Goal: Browse casually: Explore the website without a specific task or goal

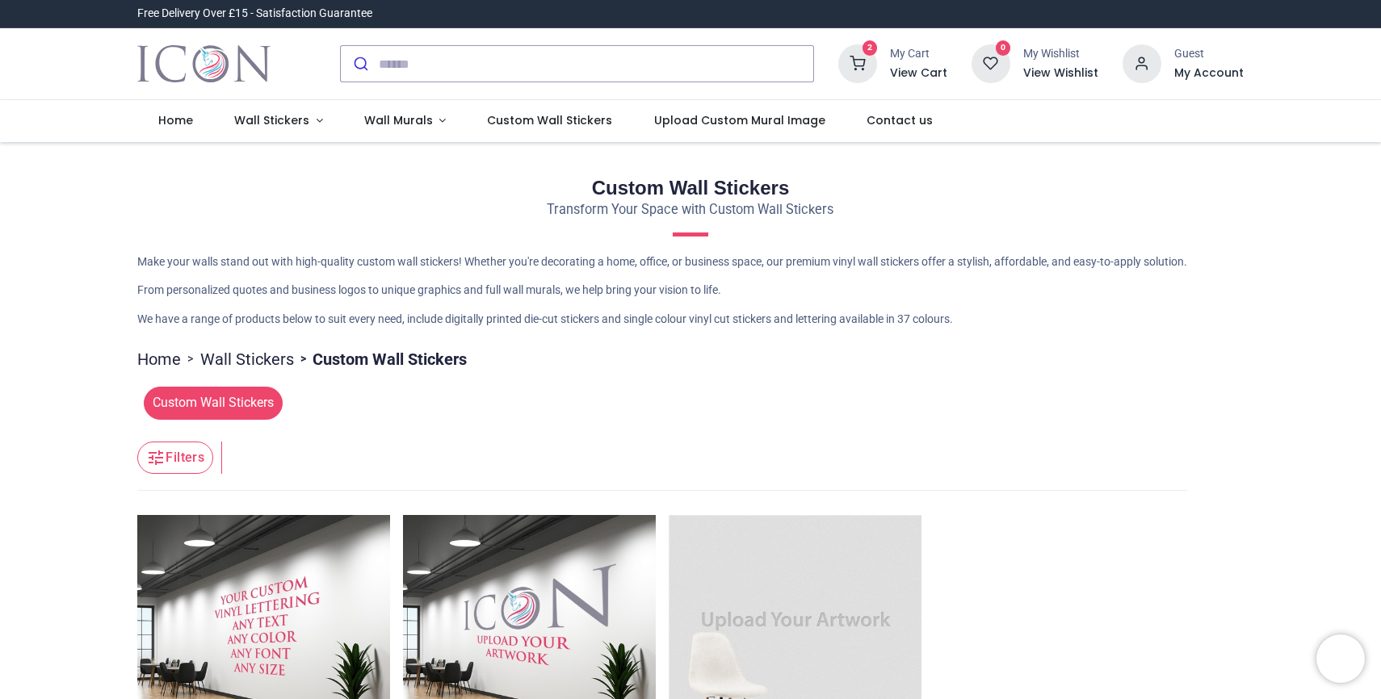
click at [854, 73] on icon at bounding box center [857, 63] width 39 height 39
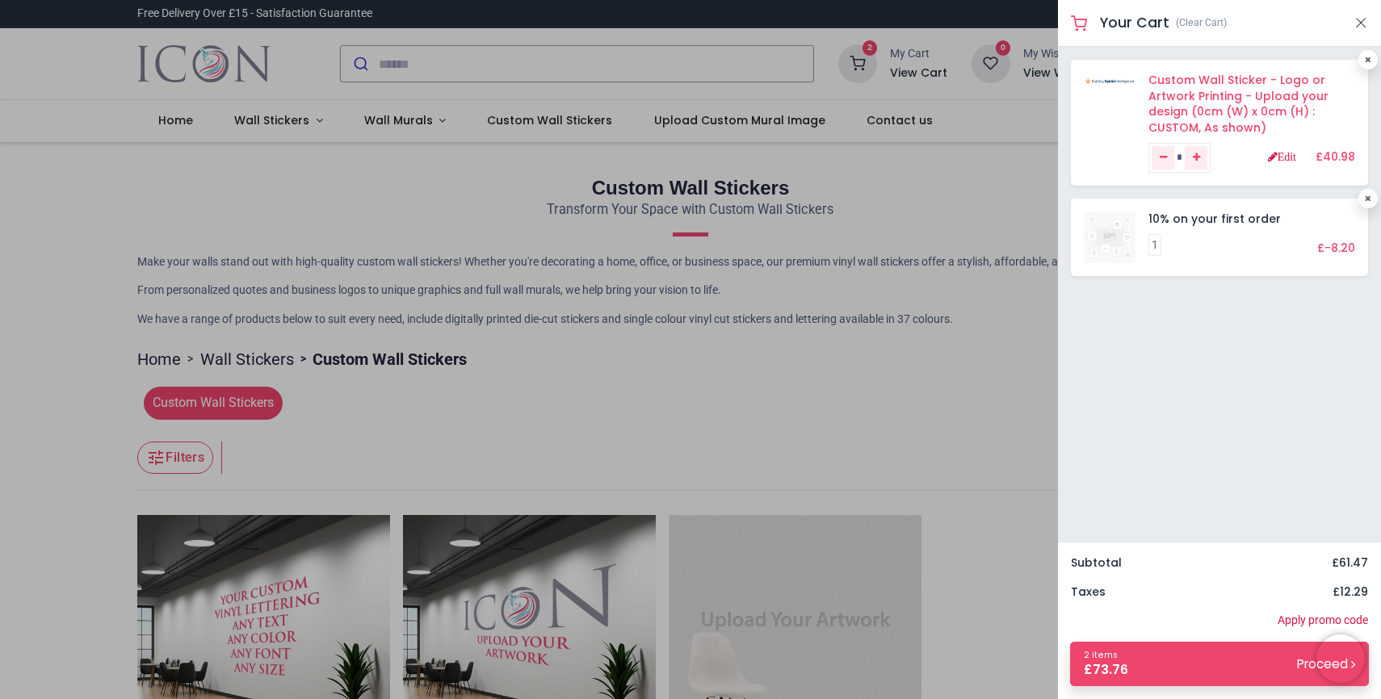
click at [1189, 94] on link "Custom Wall Sticker - Logo or Artwork Printing - Upload your design (0cm (W) x …" at bounding box center [1238, 104] width 180 height 64
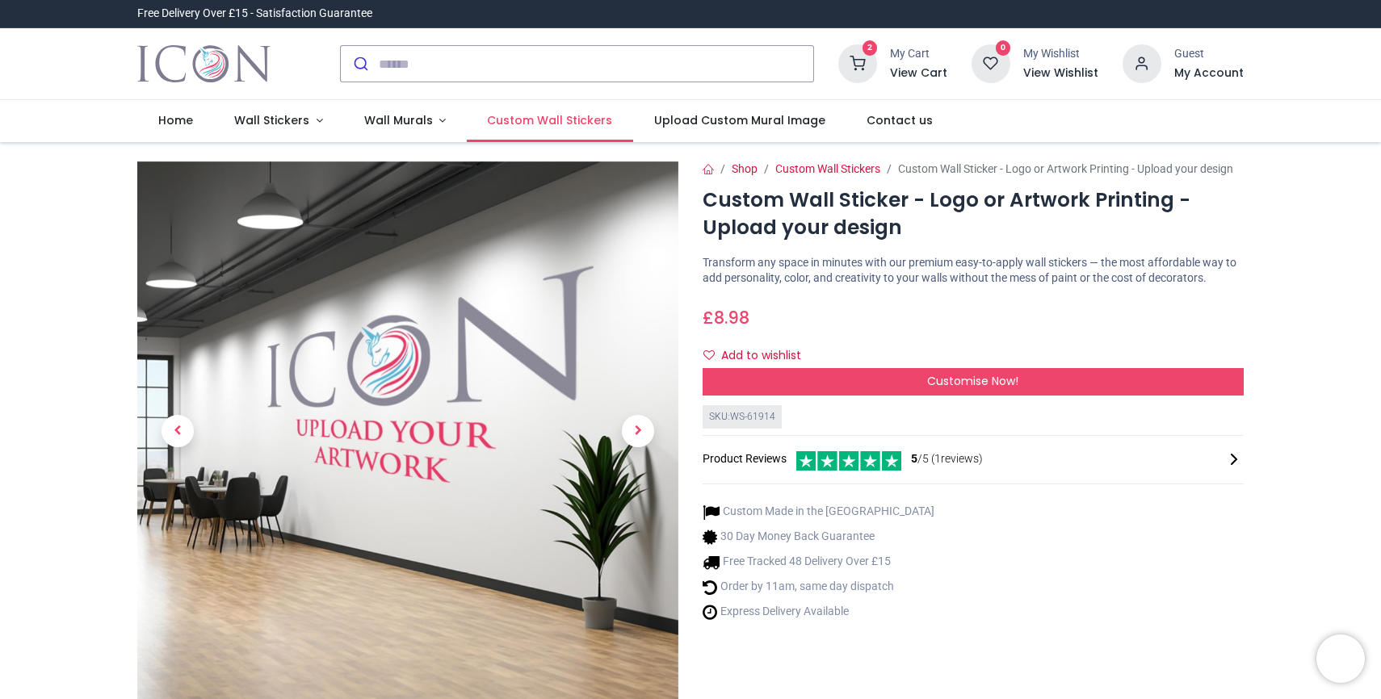
click at [518, 125] on span "Custom Wall Stickers" at bounding box center [549, 120] width 125 height 16
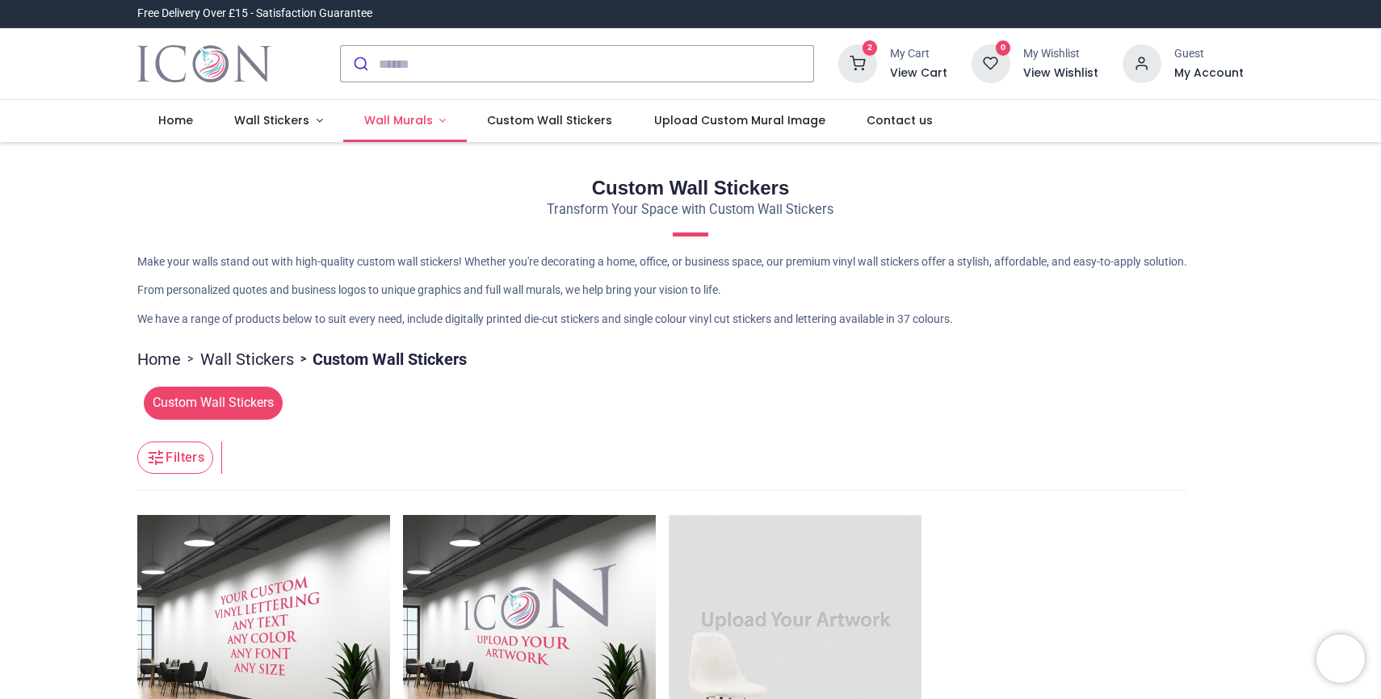
click at [381, 113] on span "Wall Murals" at bounding box center [398, 120] width 69 height 16
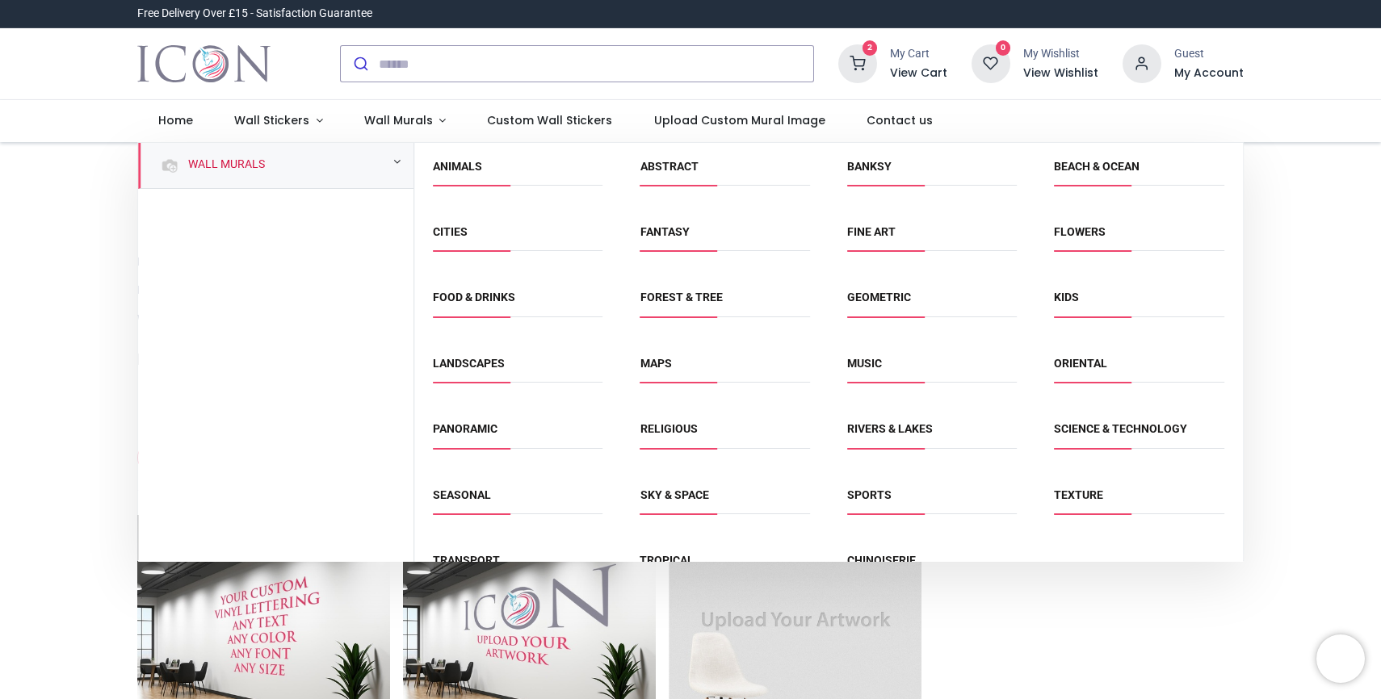
click at [287, 161] on div "Wall Murals" at bounding box center [275, 166] width 275 height 46
click at [873, 163] on link "Banksy" at bounding box center [869, 166] width 44 height 13
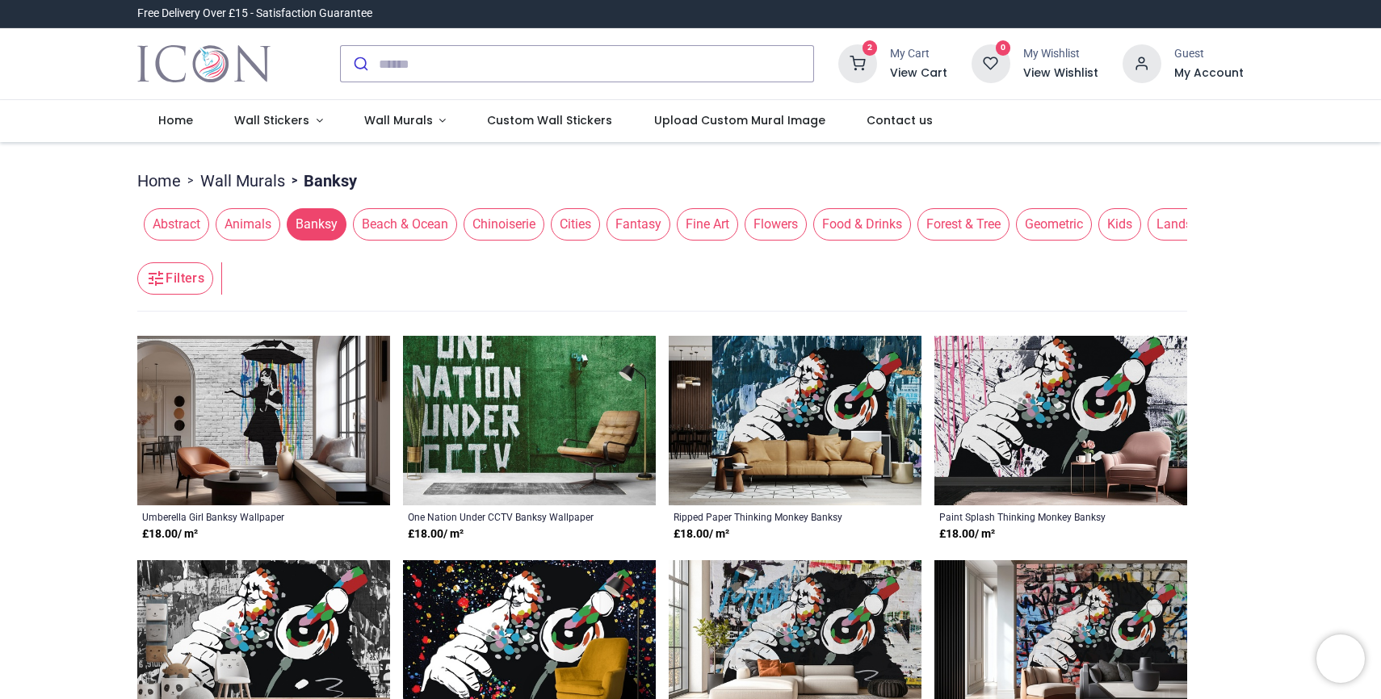
scroll to position [0, 1]
click at [588, 224] on span "Cities" at bounding box center [574, 224] width 49 height 32
click at [521, 227] on span "Chinoiserie" at bounding box center [503, 224] width 81 height 32
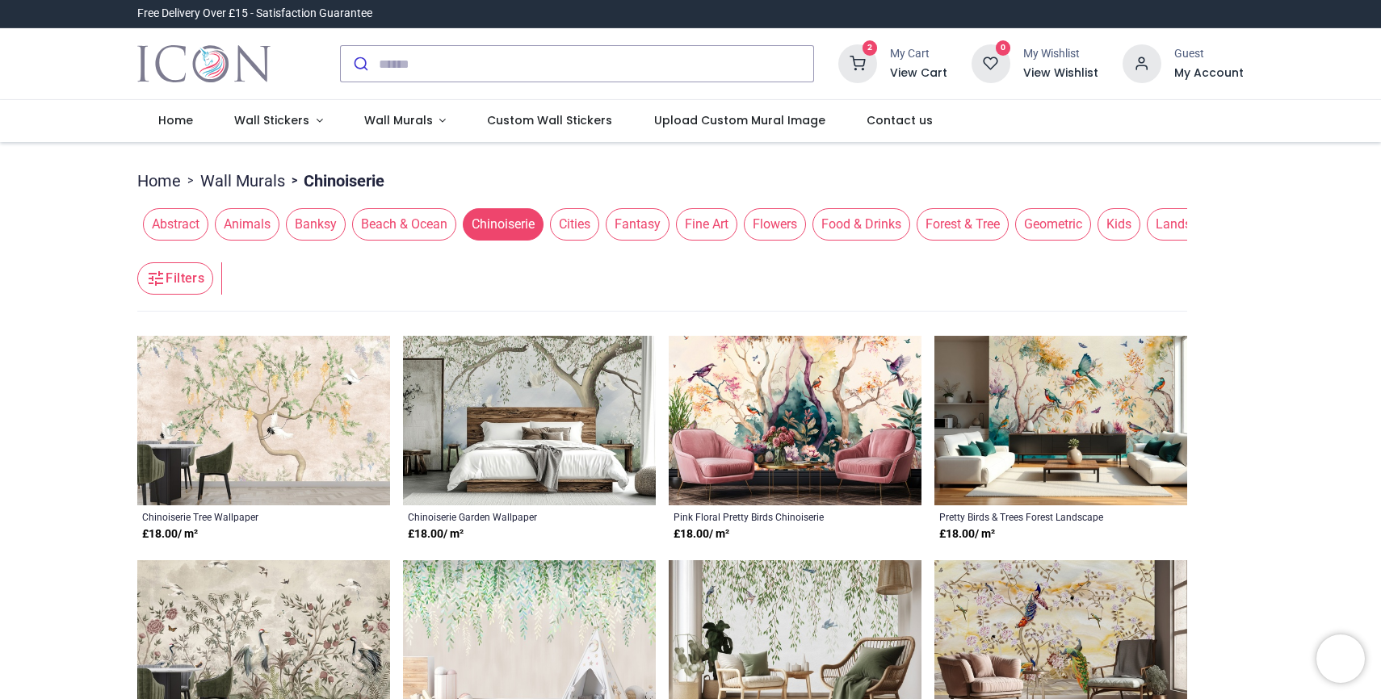
click at [586, 225] on span "Cities" at bounding box center [574, 224] width 49 height 32
click at [591, 224] on span "Cities" at bounding box center [574, 224] width 49 height 32
click at [577, 220] on span "Cities" at bounding box center [575, 224] width 49 height 32
click at [644, 224] on span "Fantasy" at bounding box center [638, 224] width 64 height 32
click at [698, 222] on span "Fine Art" at bounding box center [707, 224] width 61 height 32
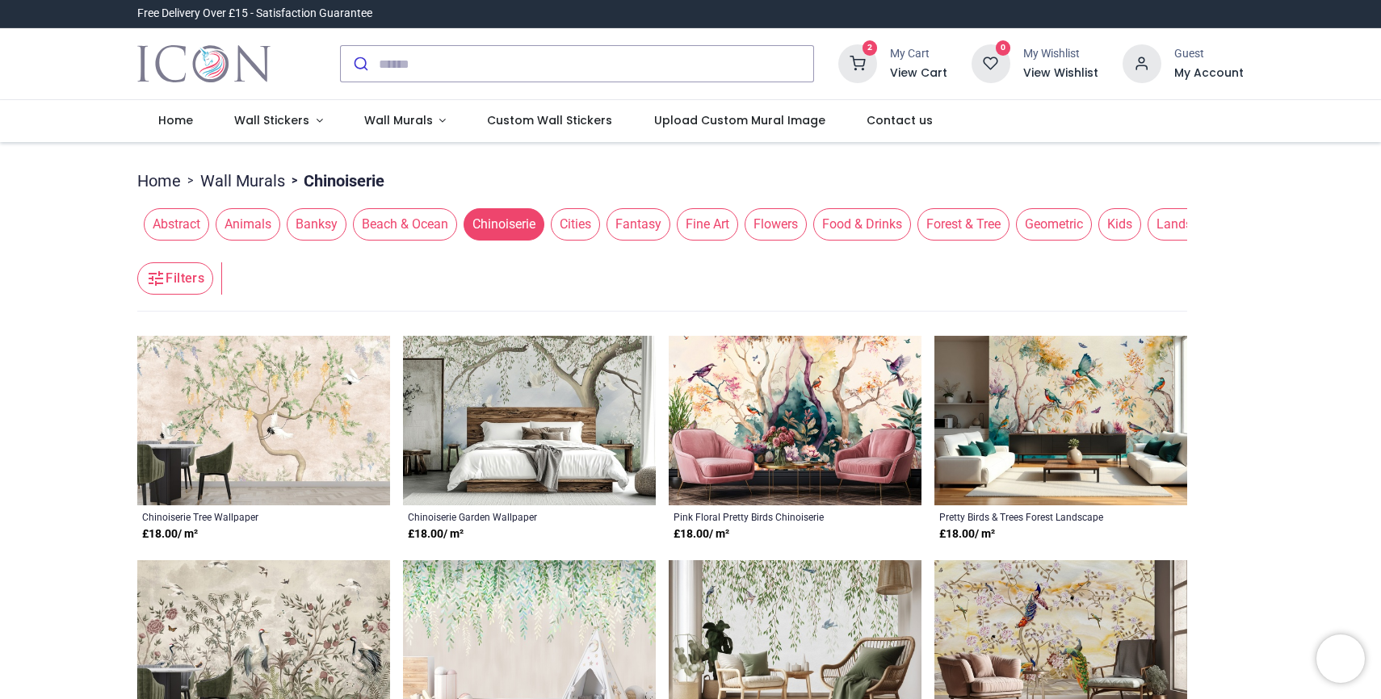
scroll to position [0, 1]
click at [255, 223] on span "Animals" at bounding box center [247, 224] width 65 height 32
click at [323, 223] on span "Banksy" at bounding box center [316, 224] width 60 height 32
click at [388, 223] on span "Beach & Ocean" at bounding box center [404, 224] width 104 height 32
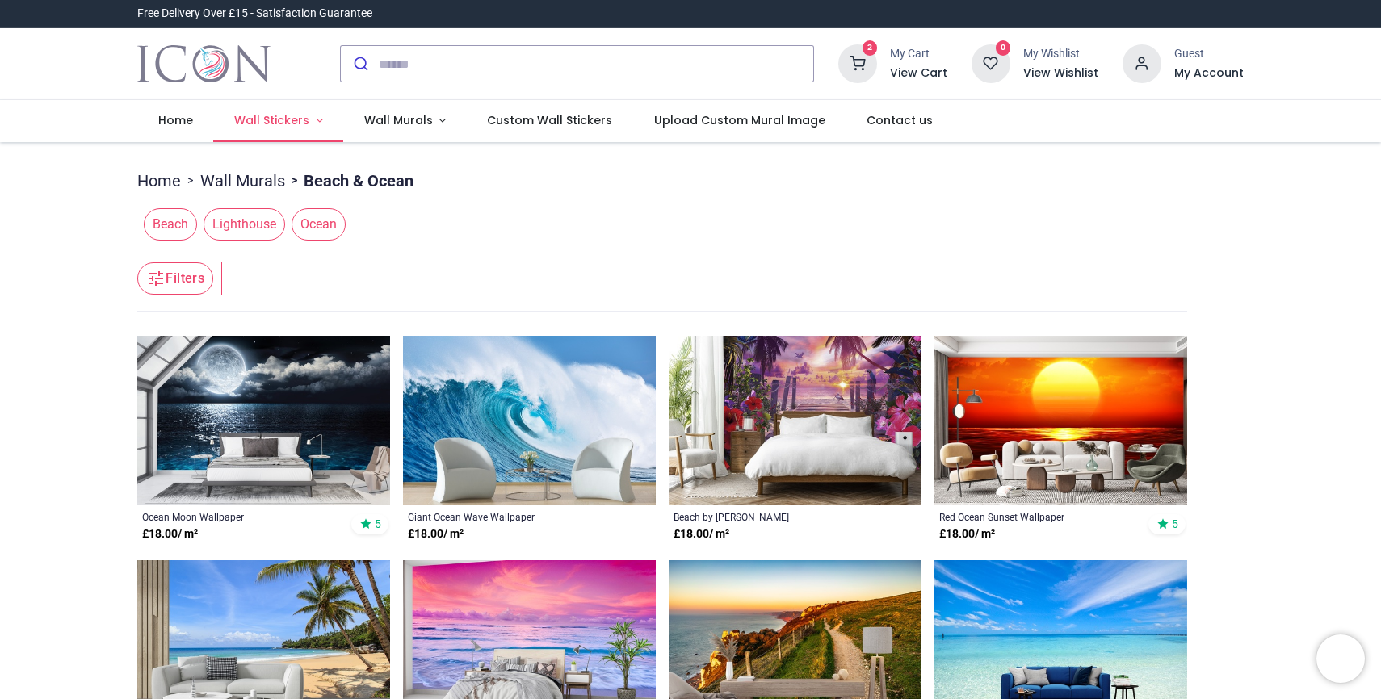
click at [302, 114] on span "Wall Stickers" at bounding box center [271, 120] width 75 height 16
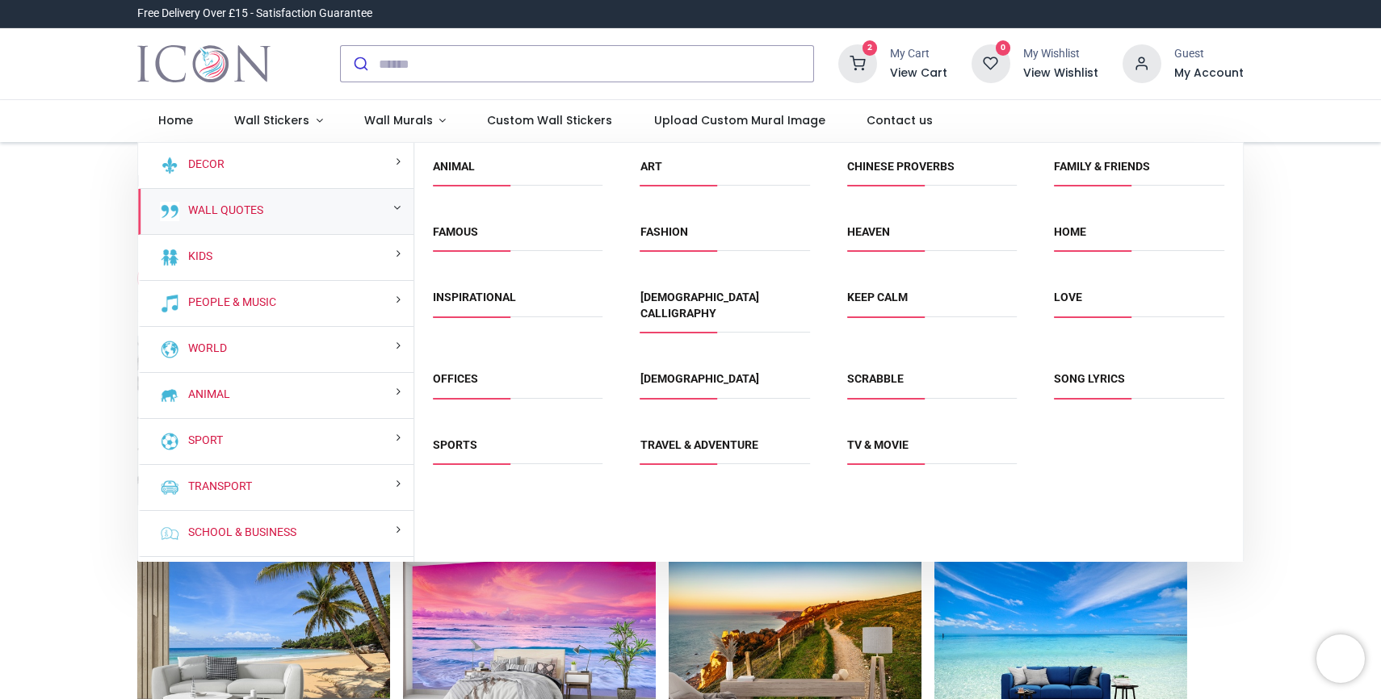
click at [310, 216] on div "Wall Quotes" at bounding box center [275, 212] width 275 height 46
click at [870, 234] on link "Heaven" at bounding box center [868, 231] width 43 height 13
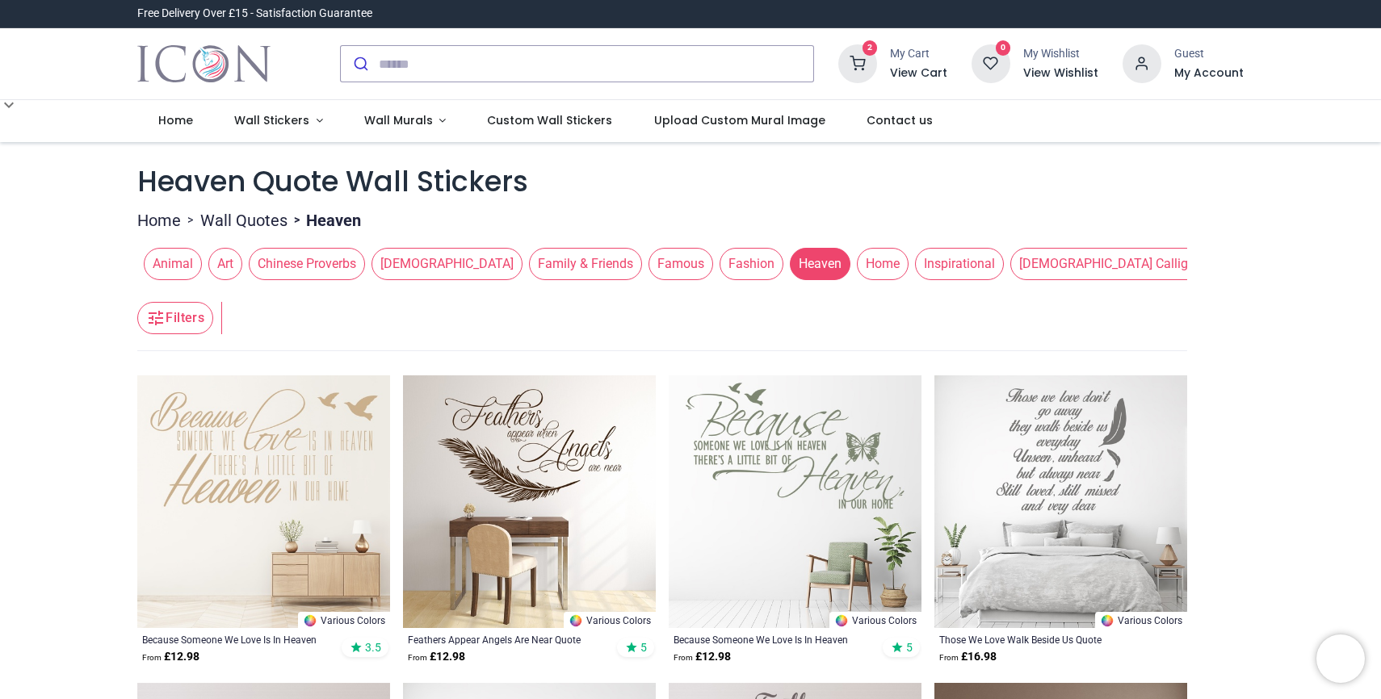
click at [915, 264] on span "Inspirational" at bounding box center [959, 264] width 89 height 32
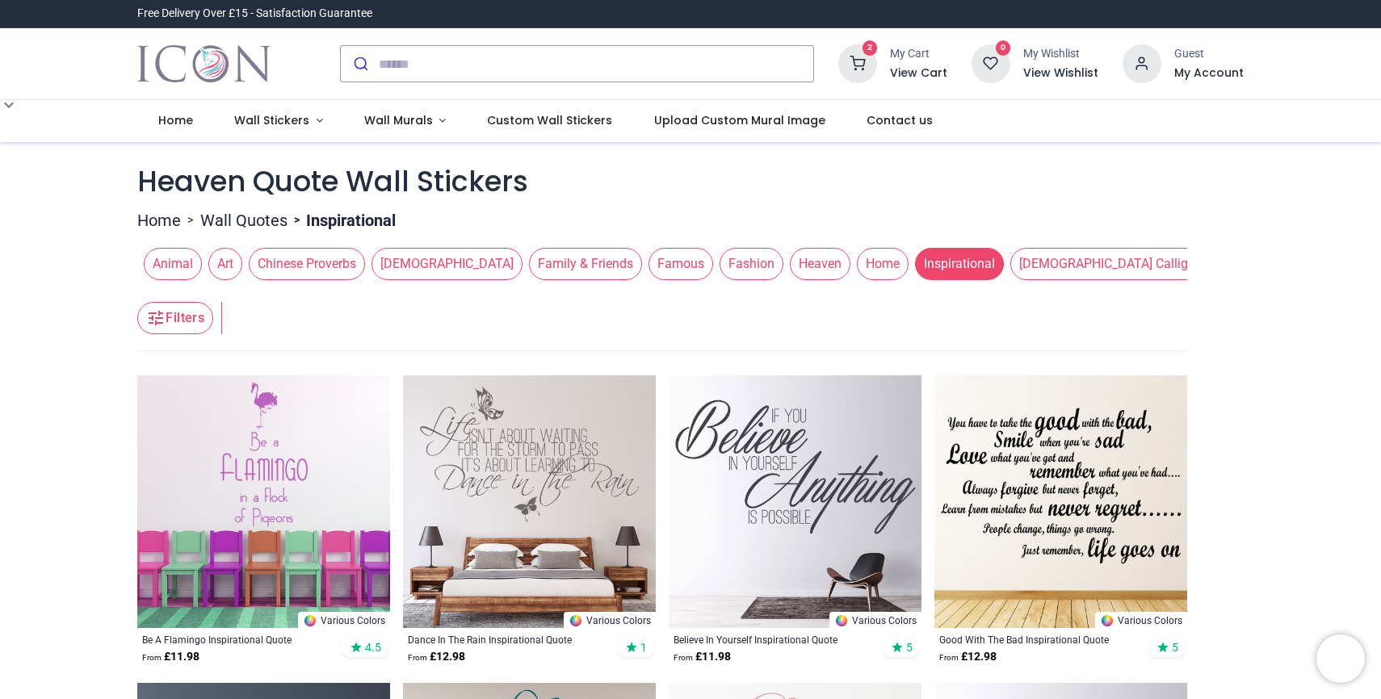
click at [230, 255] on span "Art" at bounding box center [225, 264] width 34 height 32
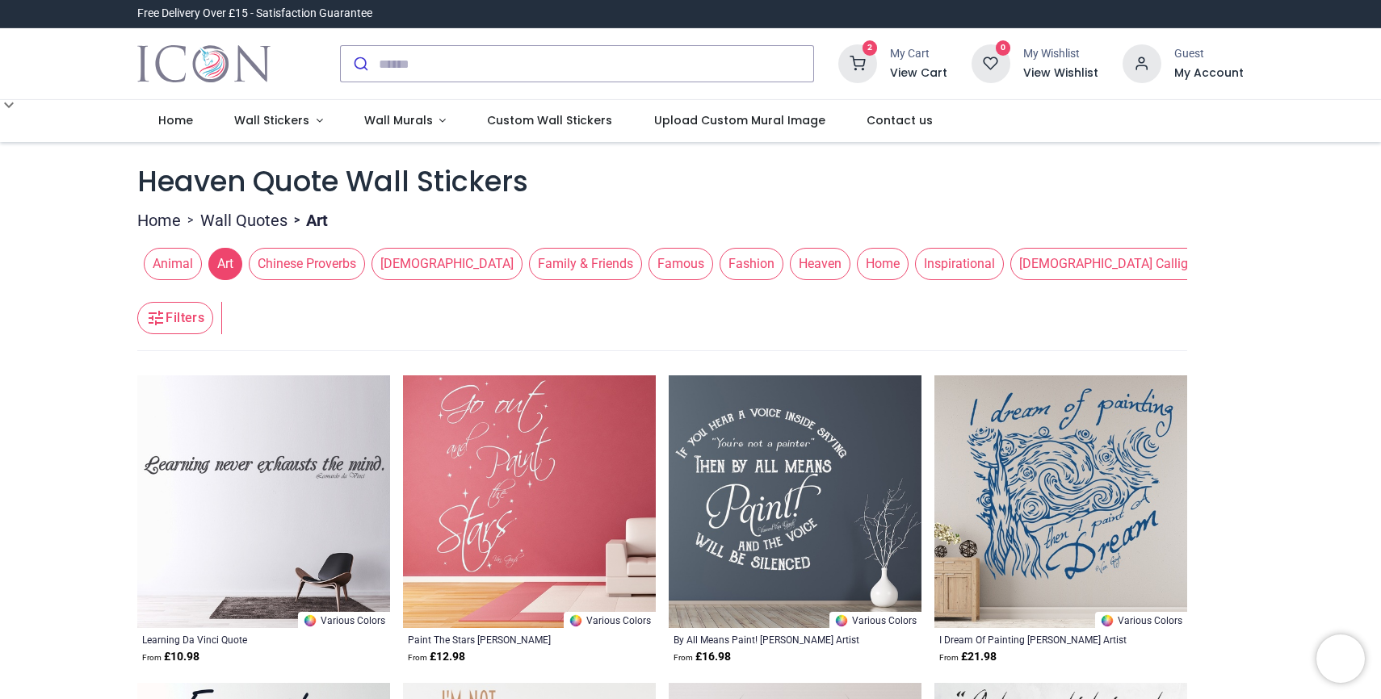
click at [172, 255] on span "Animal" at bounding box center [173, 264] width 58 height 32
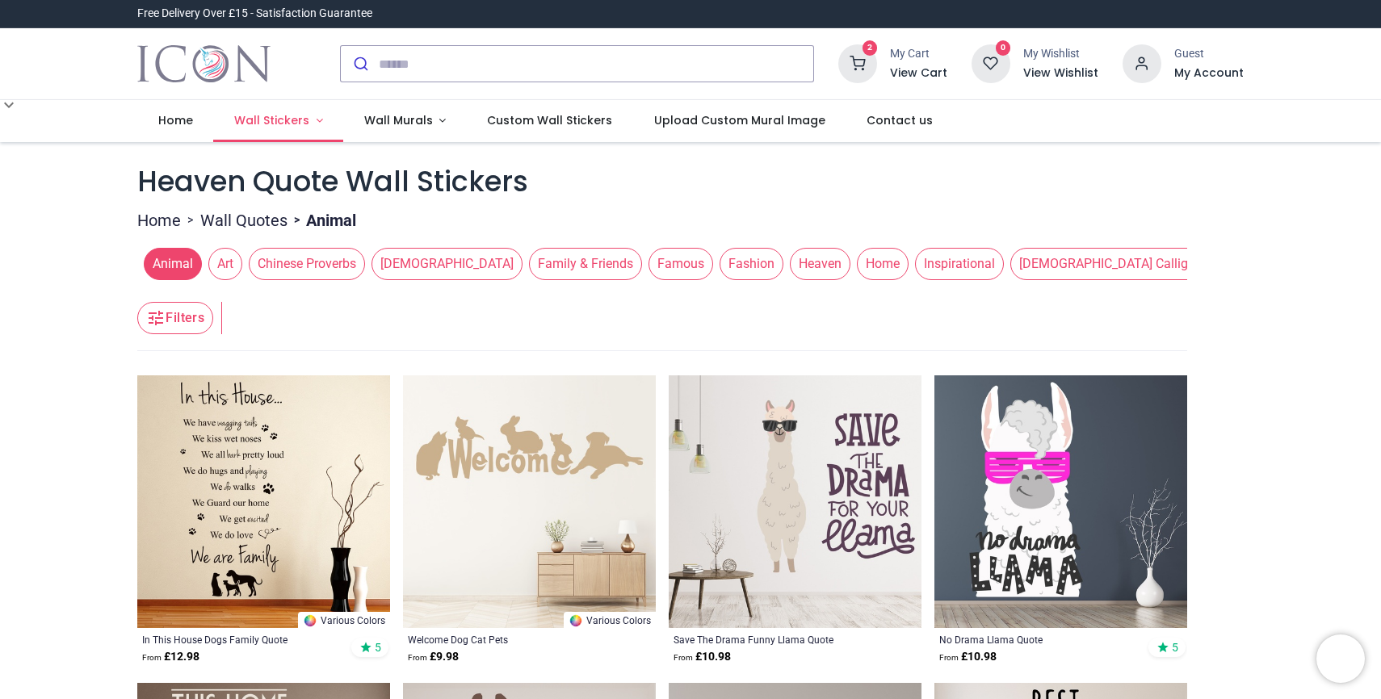
click at [281, 115] on span "Wall Stickers" at bounding box center [271, 120] width 75 height 16
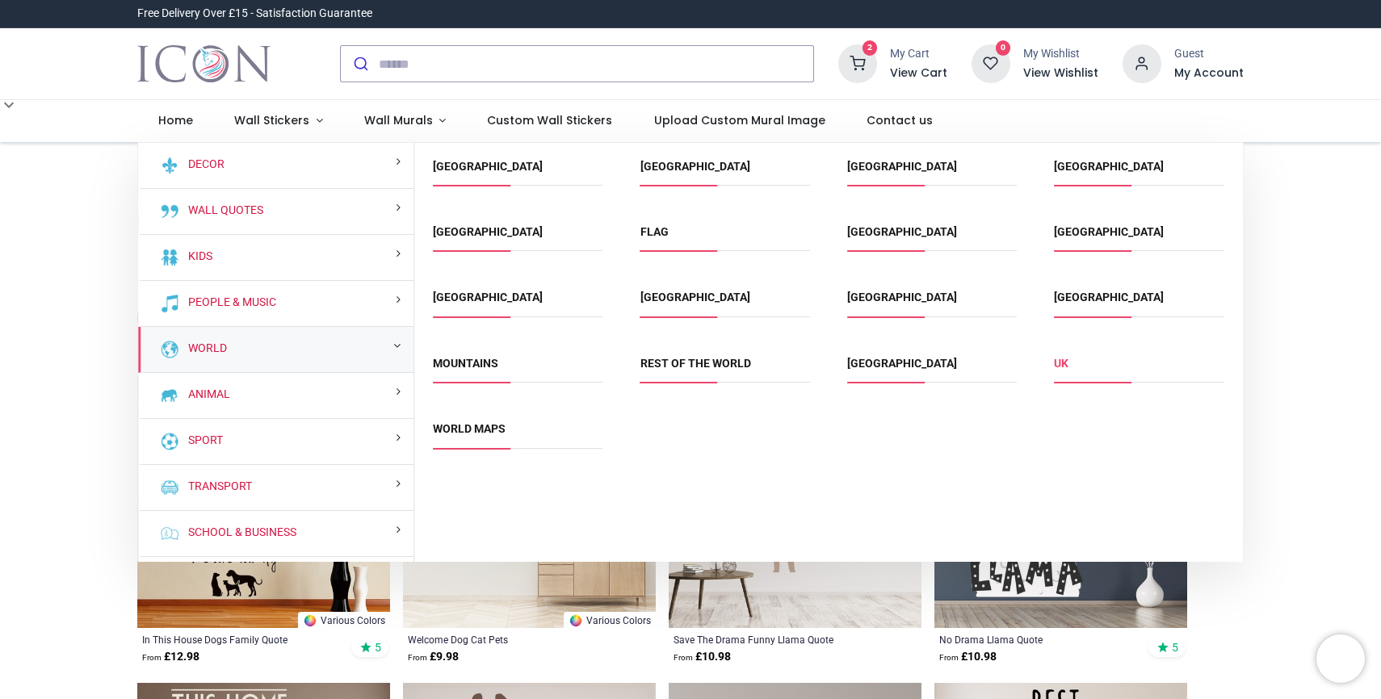
click at [1064, 361] on link "UK" at bounding box center [1061, 363] width 15 height 13
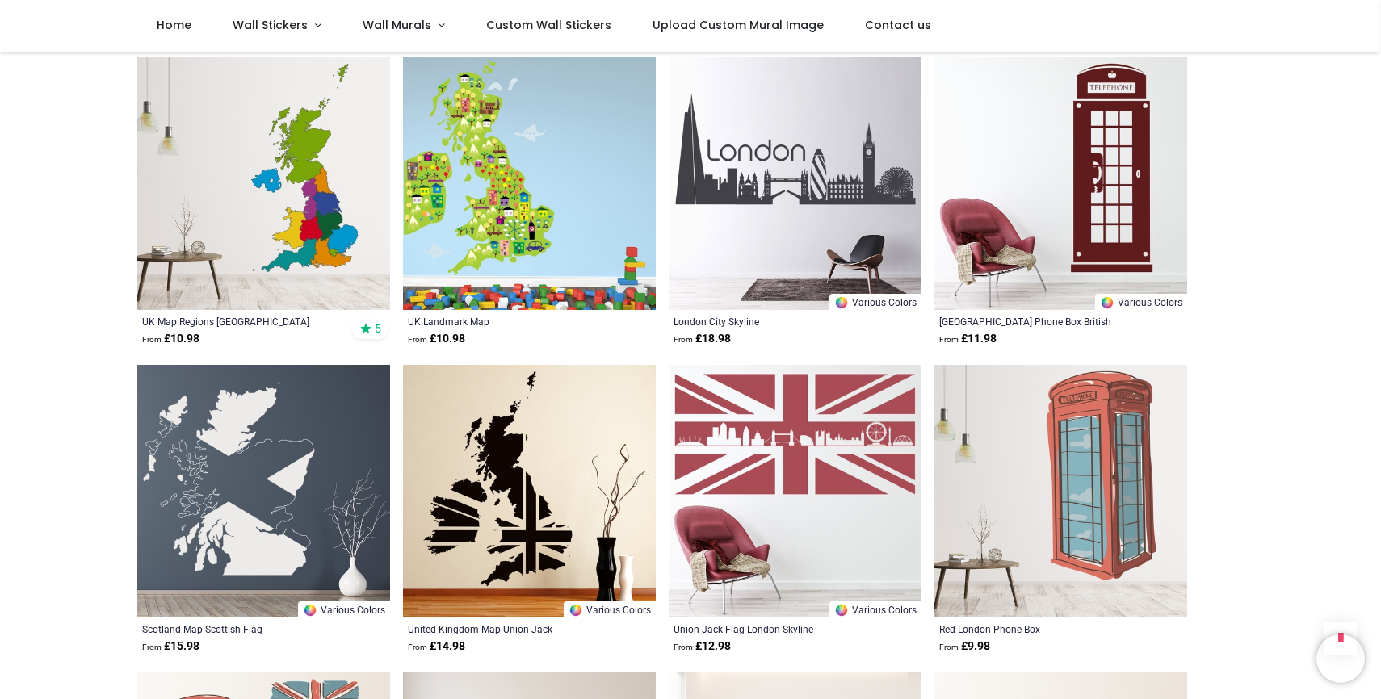
scroll to position [1247, 0]
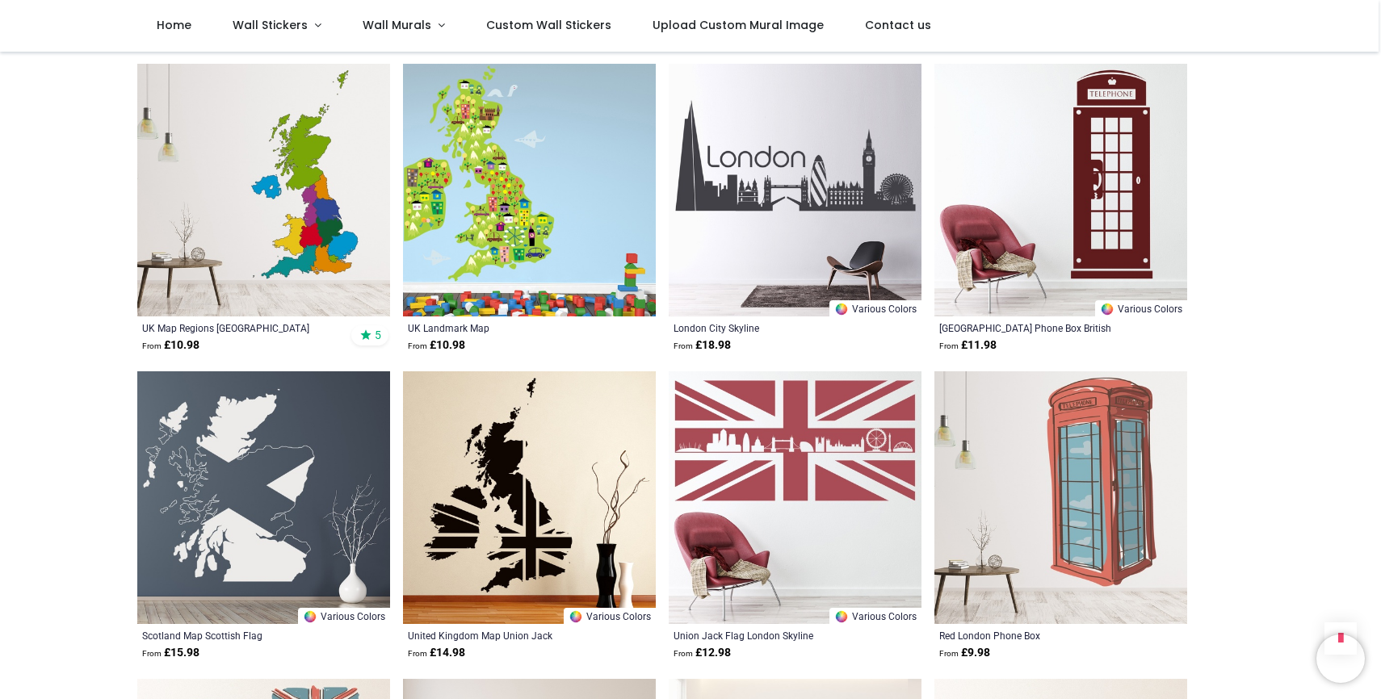
click at [287, 224] on img at bounding box center [263, 190] width 253 height 253
